Goal: Register for event/course

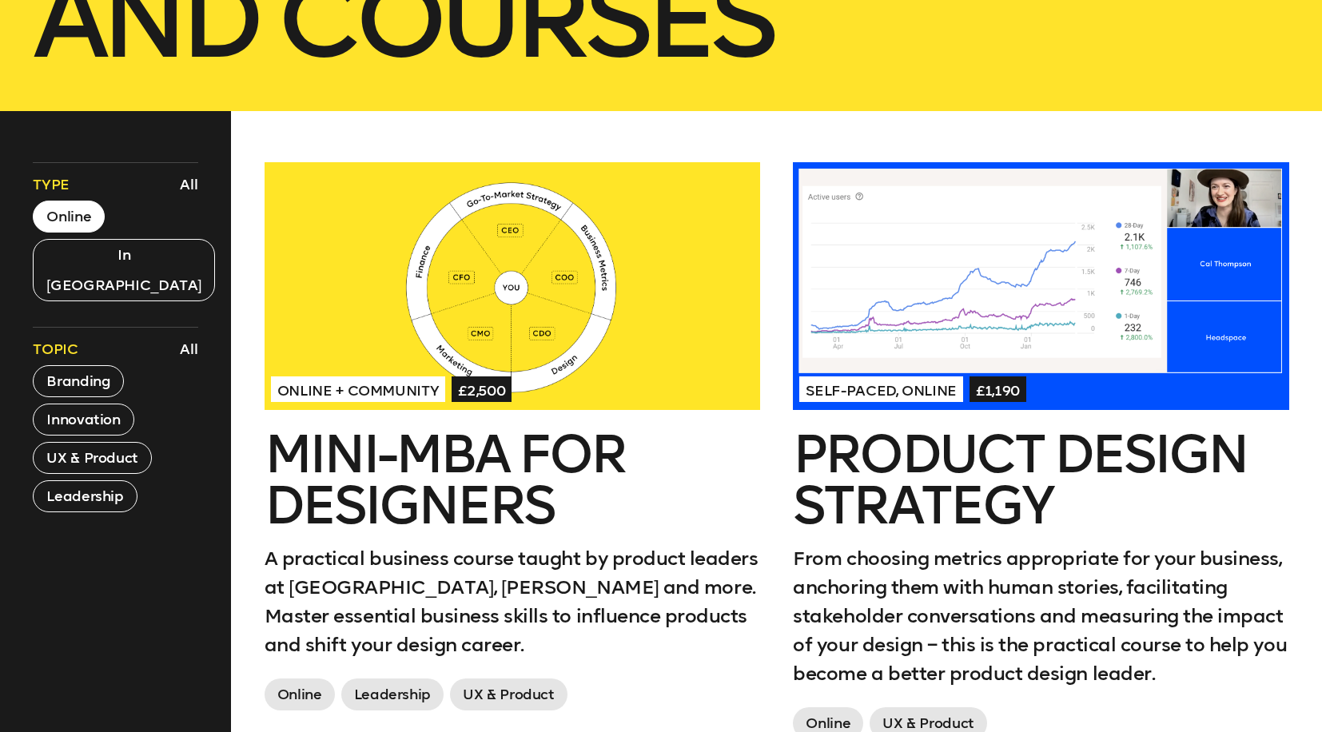
scroll to position [564, 0]
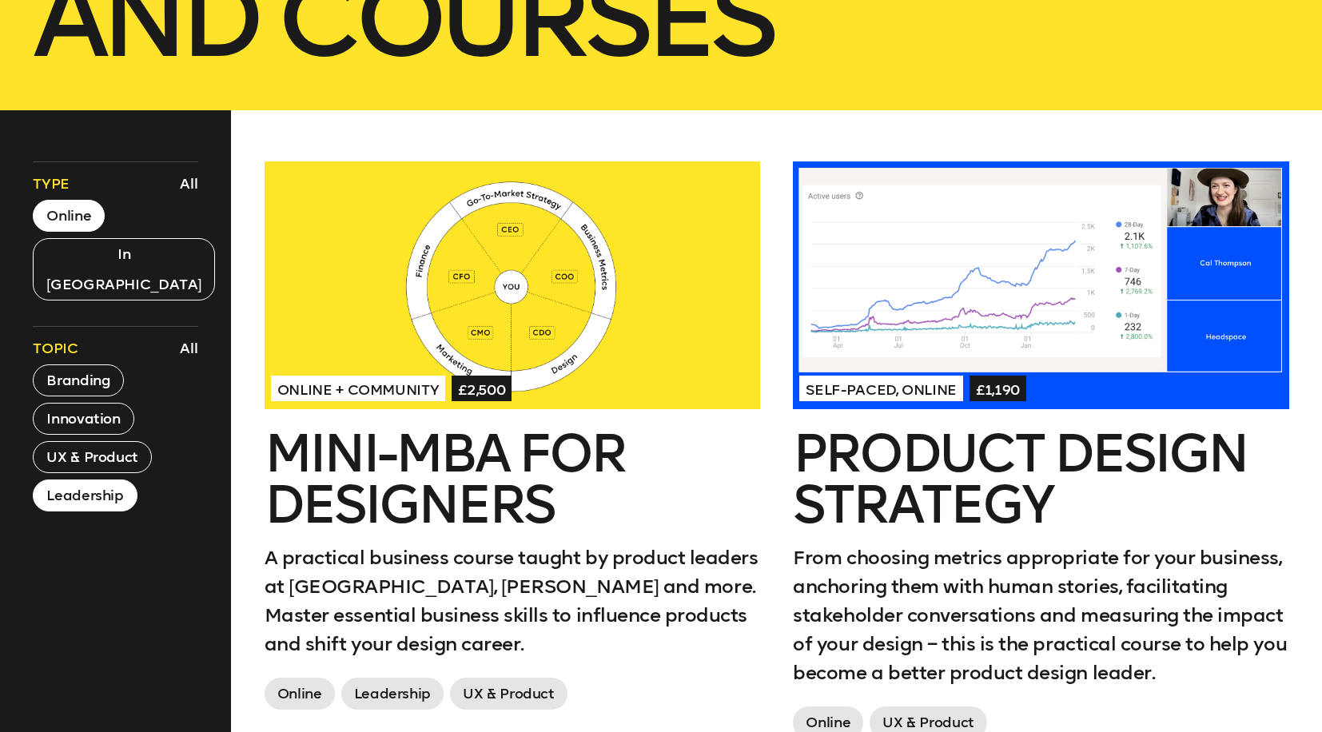
click at [115, 480] on button "Leadership" at bounding box center [85, 496] width 104 height 32
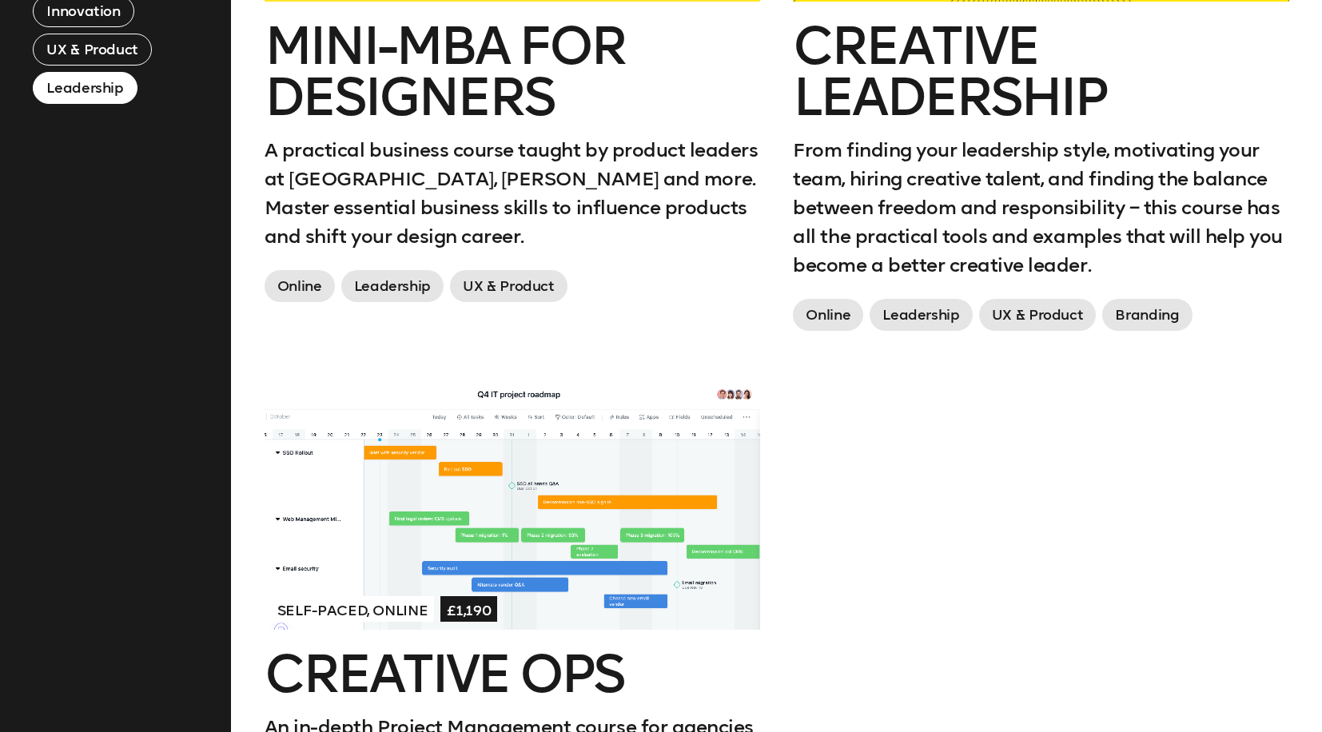
scroll to position [871, 0]
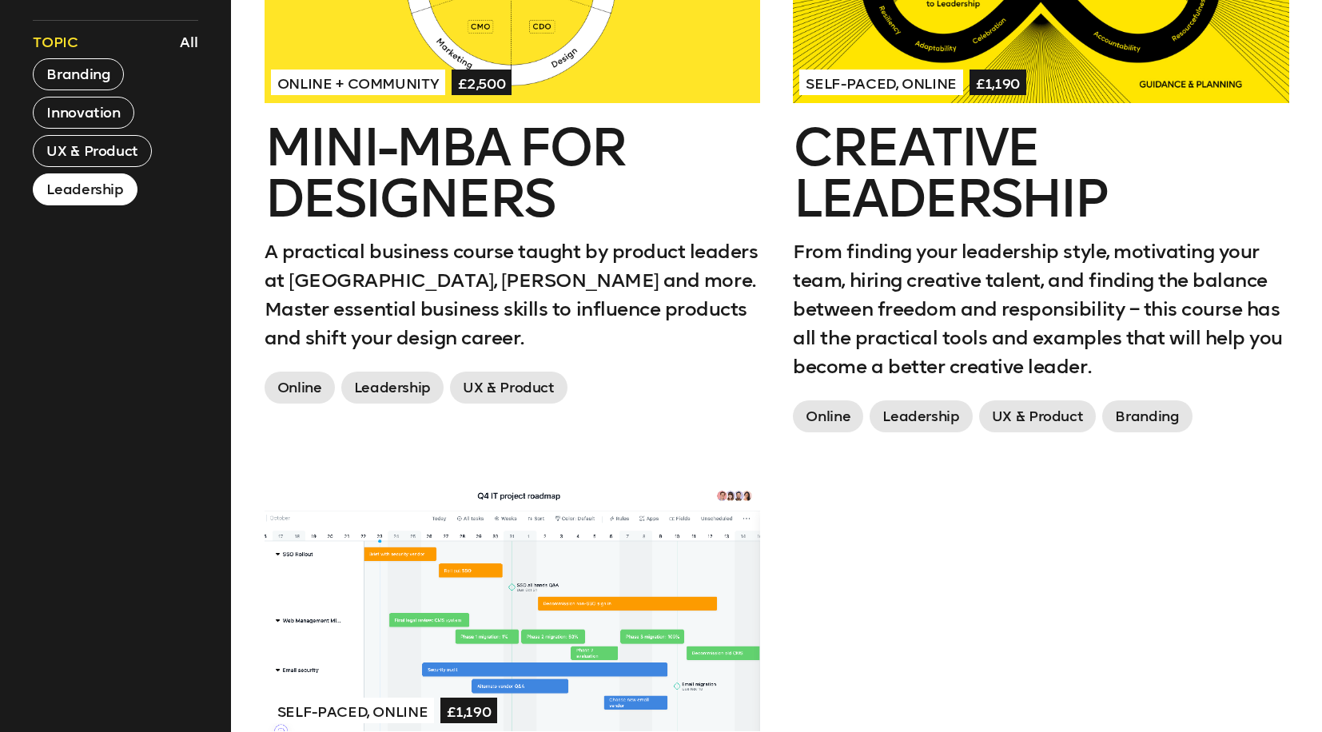
click at [904, 225] on h2 "Creative Leadership" at bounding box center [1041, 173] width 496 height 102
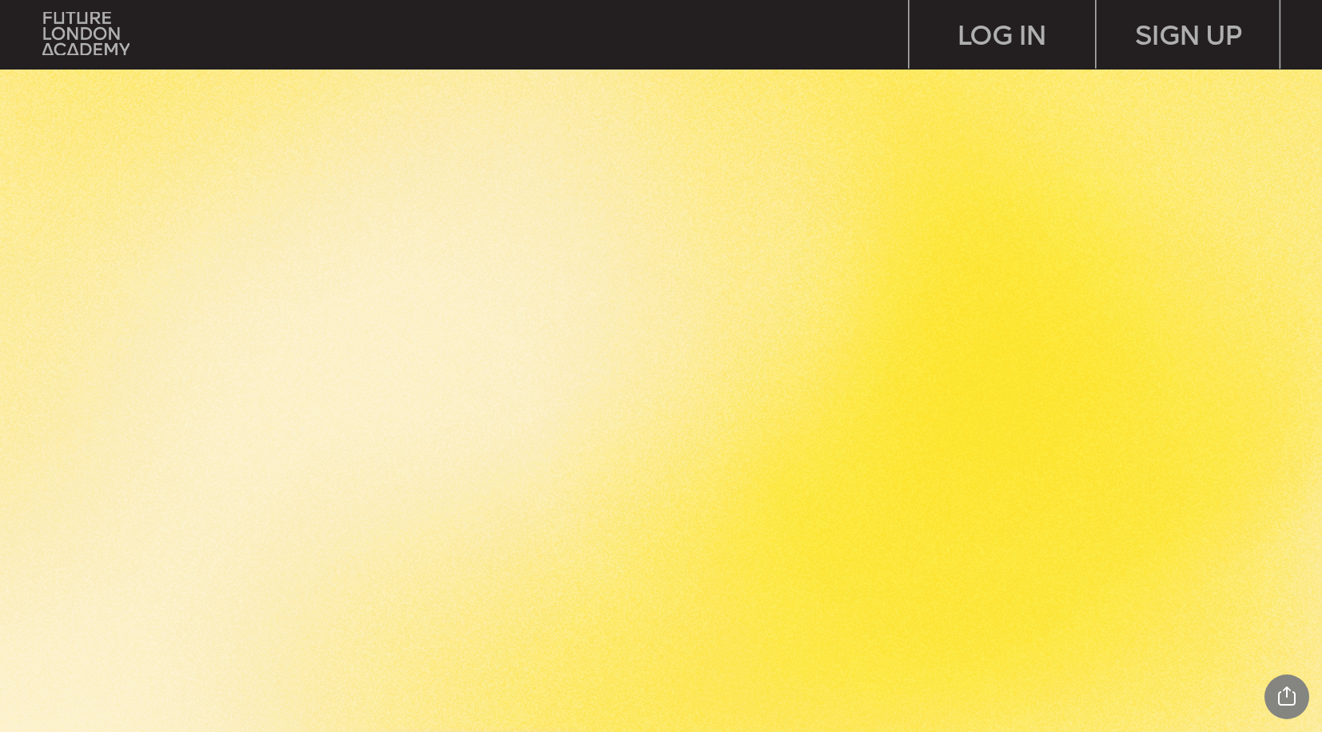
scroll to position [3196, 0]
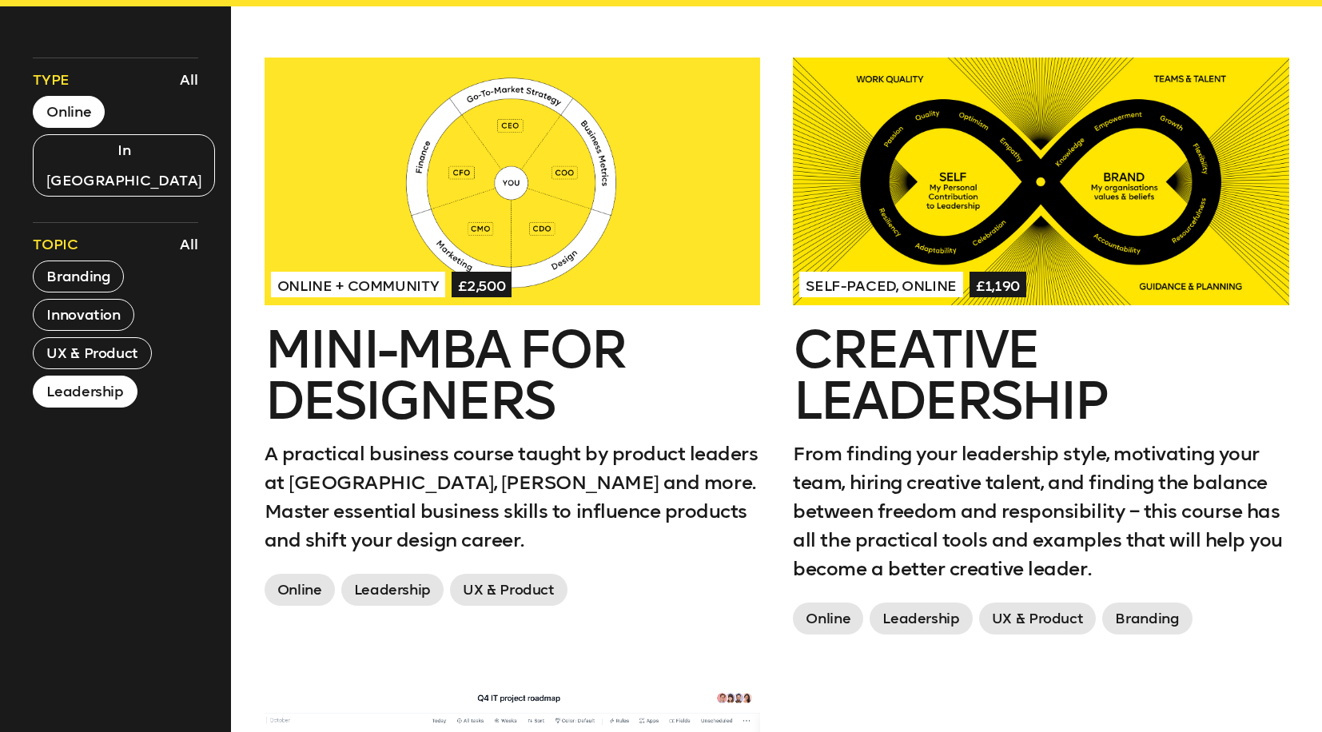
scroll to position [668, 0]
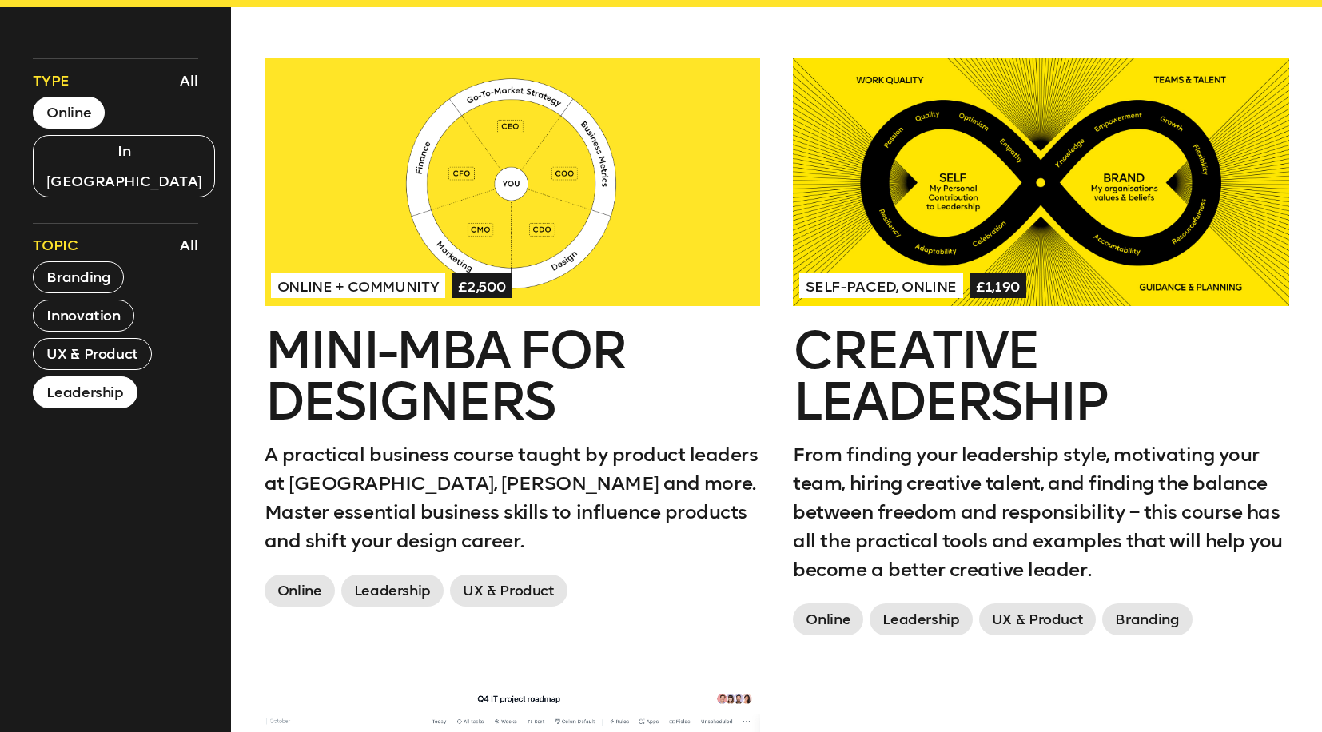
click at [926, 209] on div at bounding box center [1041, 182] width 496 height 248
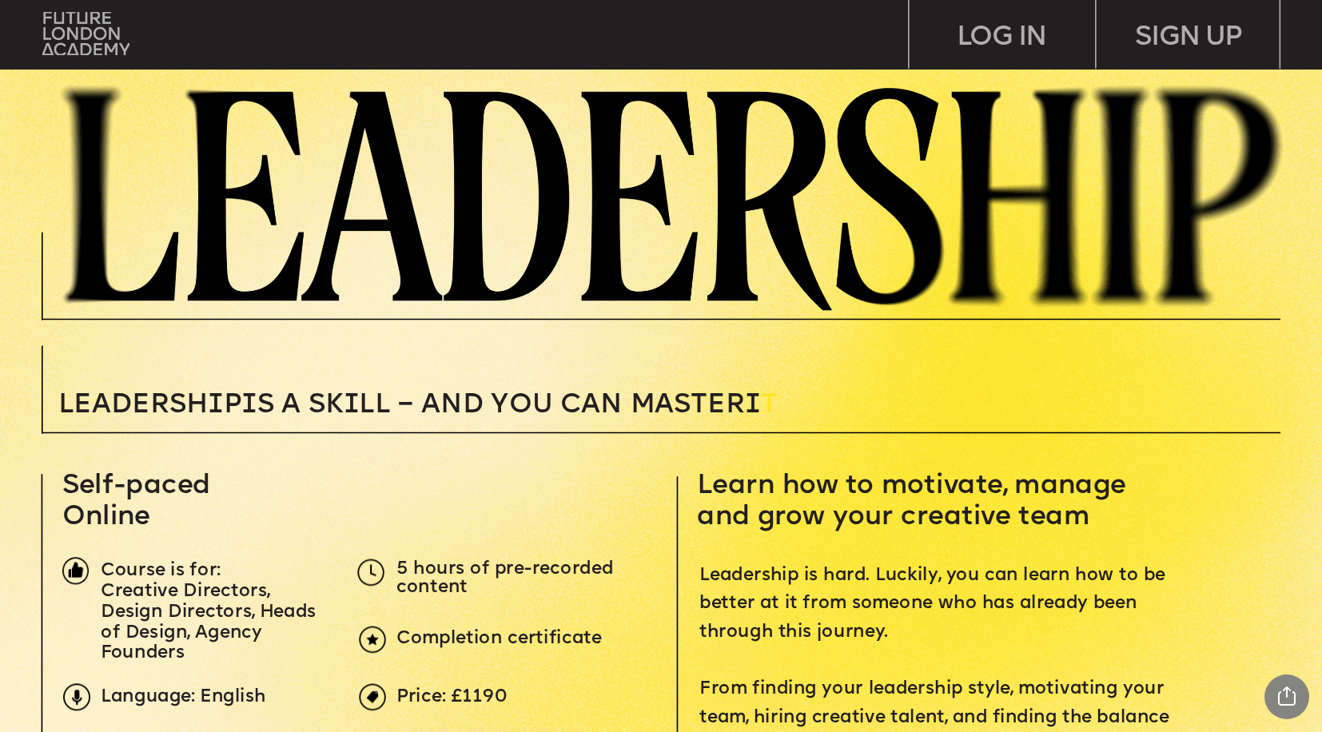
scroll to position [275, 0]
